Goal: Check status: Check status

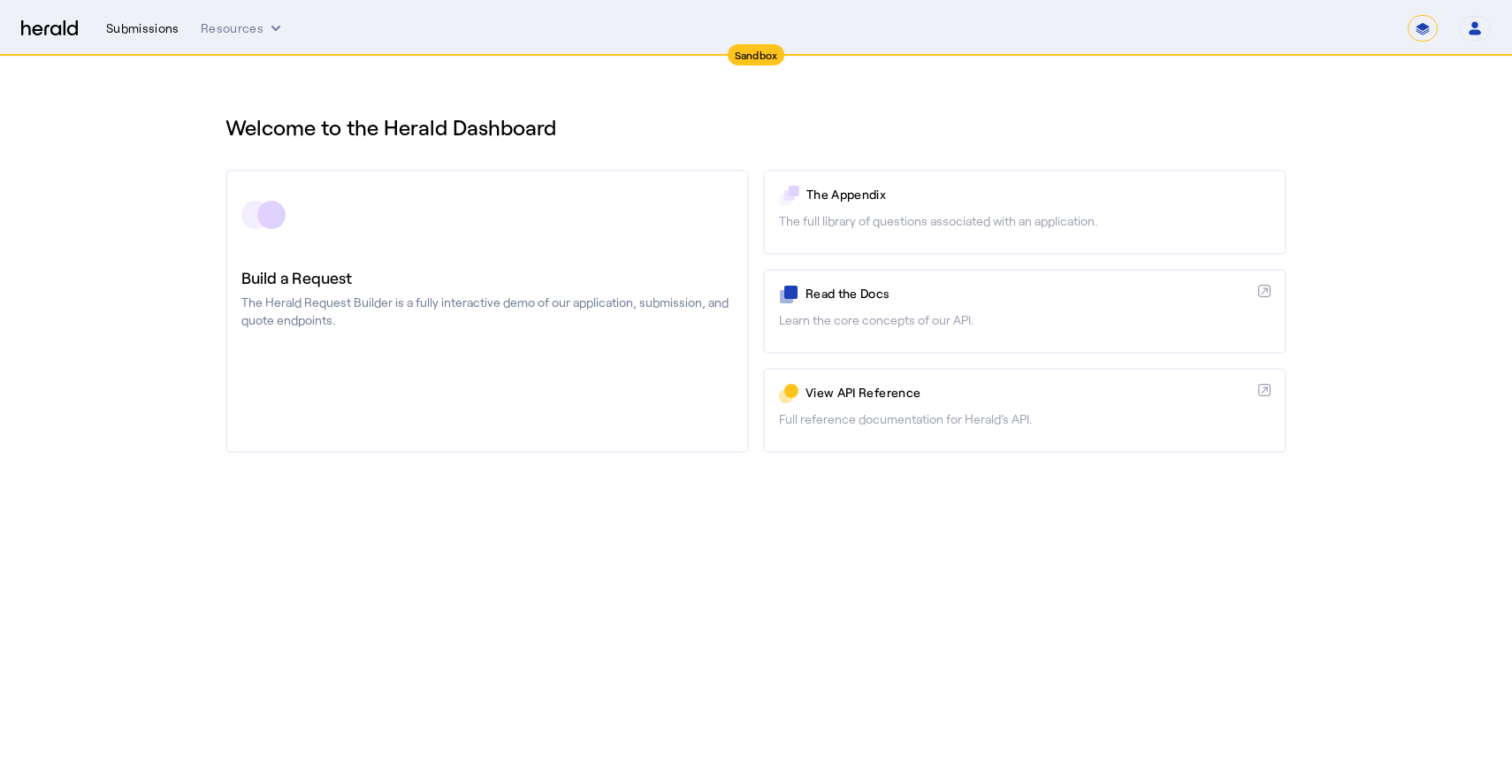
click at [138, 28] on div "Submissions" at bounding box center [142, 28] width 73 height 18
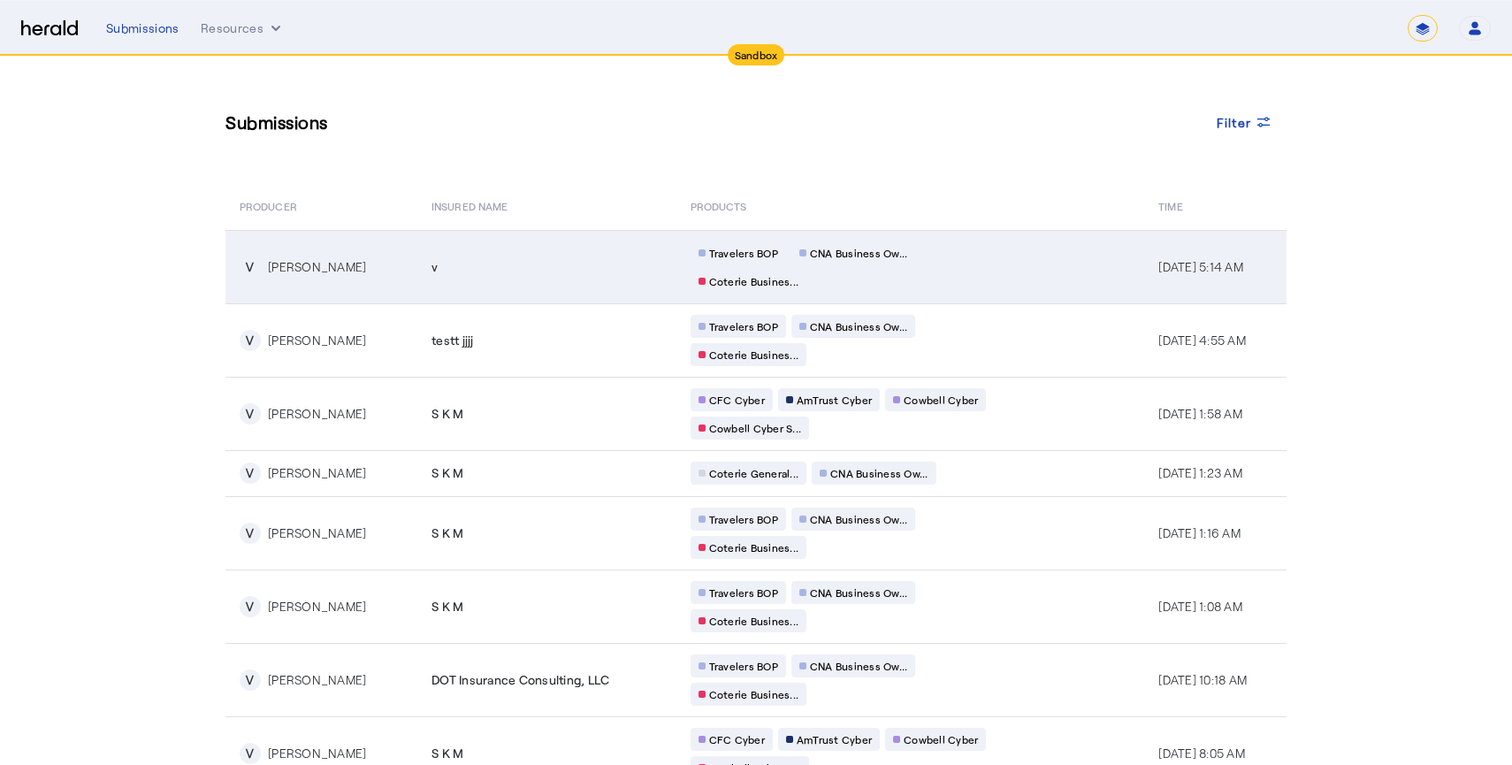
click at [929, 274] on div "Travelers BOP CNA Business Ow... Coterie Busines..." at bounding box center [861, 266] width 340 height 51
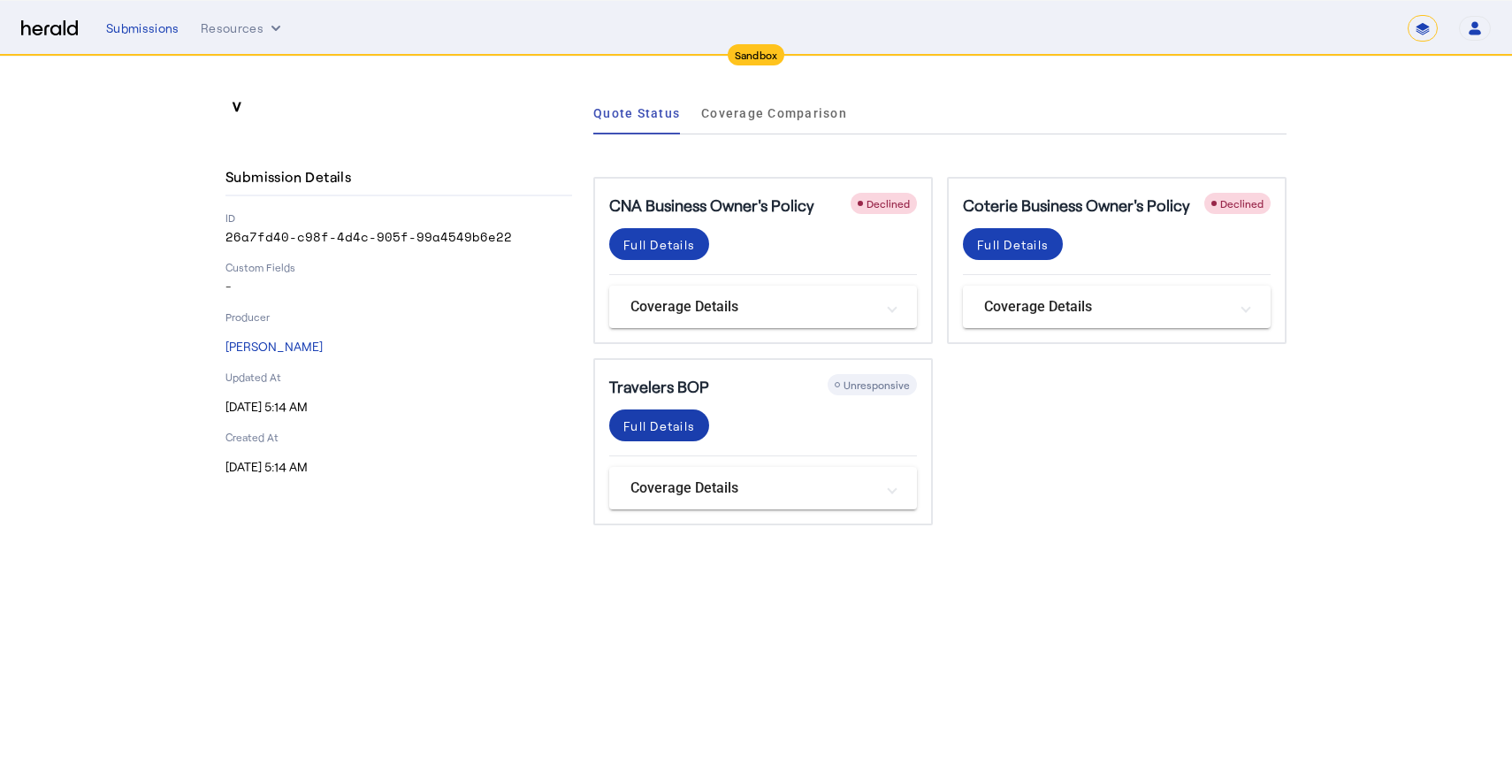
click at [689, 435] on span at bounding box center [659, 425] width 100 height 42
